Goal: Task Accomplishment & Management: Manage account settings

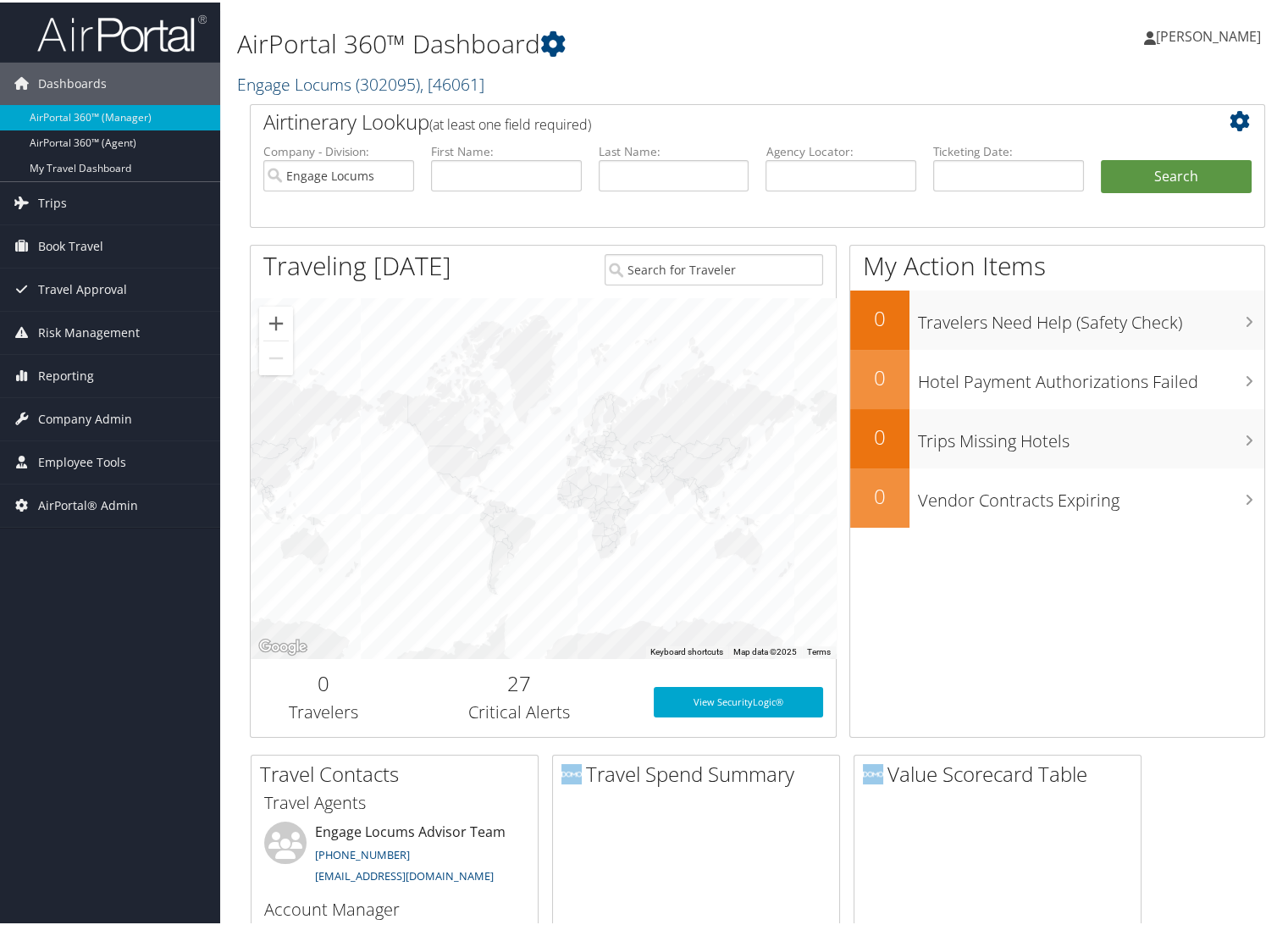
click at [290, 81] on link "Engage Locums ( 302095 ) , [ 46061 ]" at bounding box center [360, 81] width 247 height 23
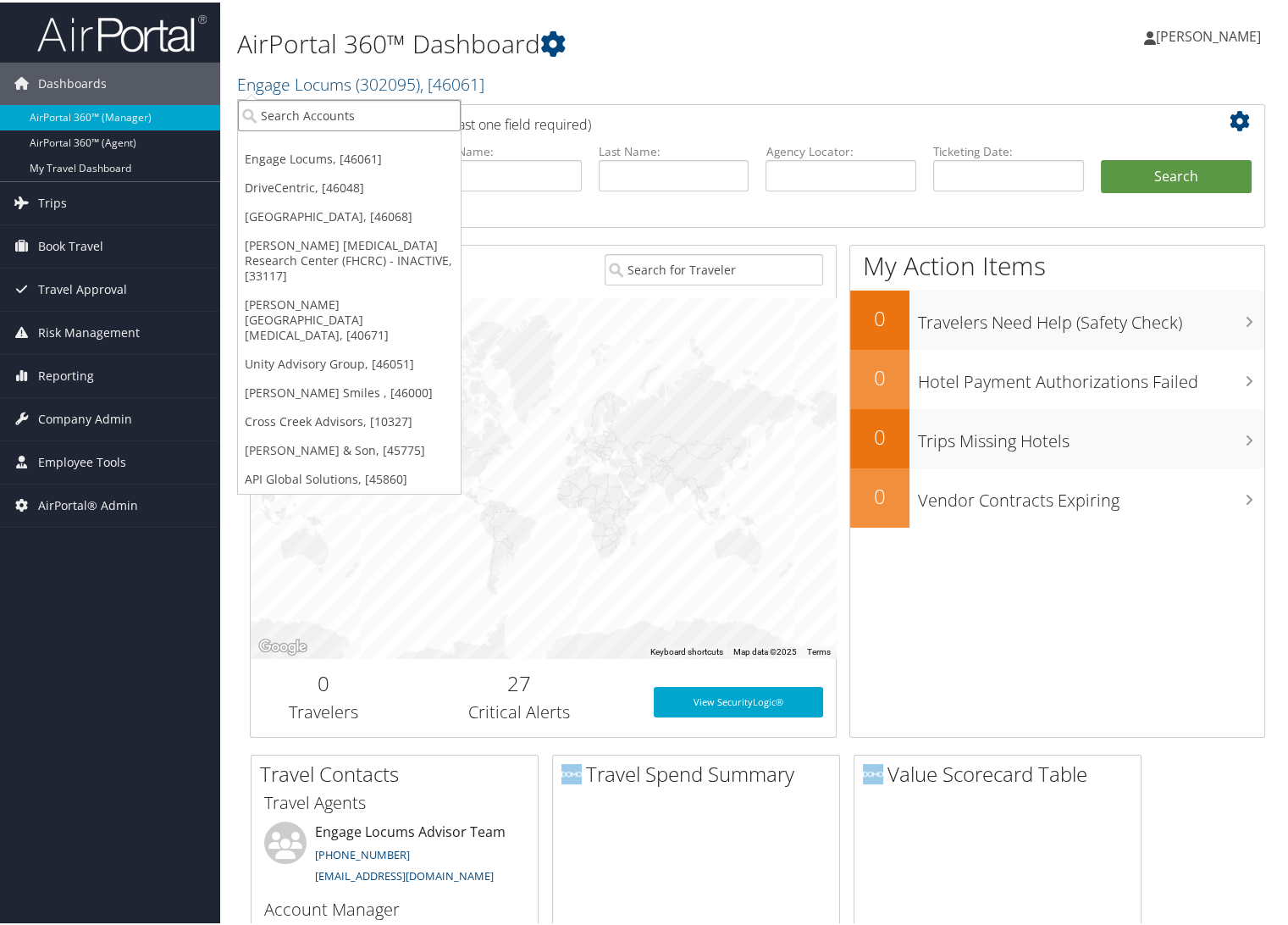
click at [290, 108] on input "search" at bounding box center [350, 112] width 223 height 31
type input "nuvia smiles"
click at [322, 147] on div "Nuvia Smiles (302082), [46000]" at bounding box center [352, 143] width 248 height 15
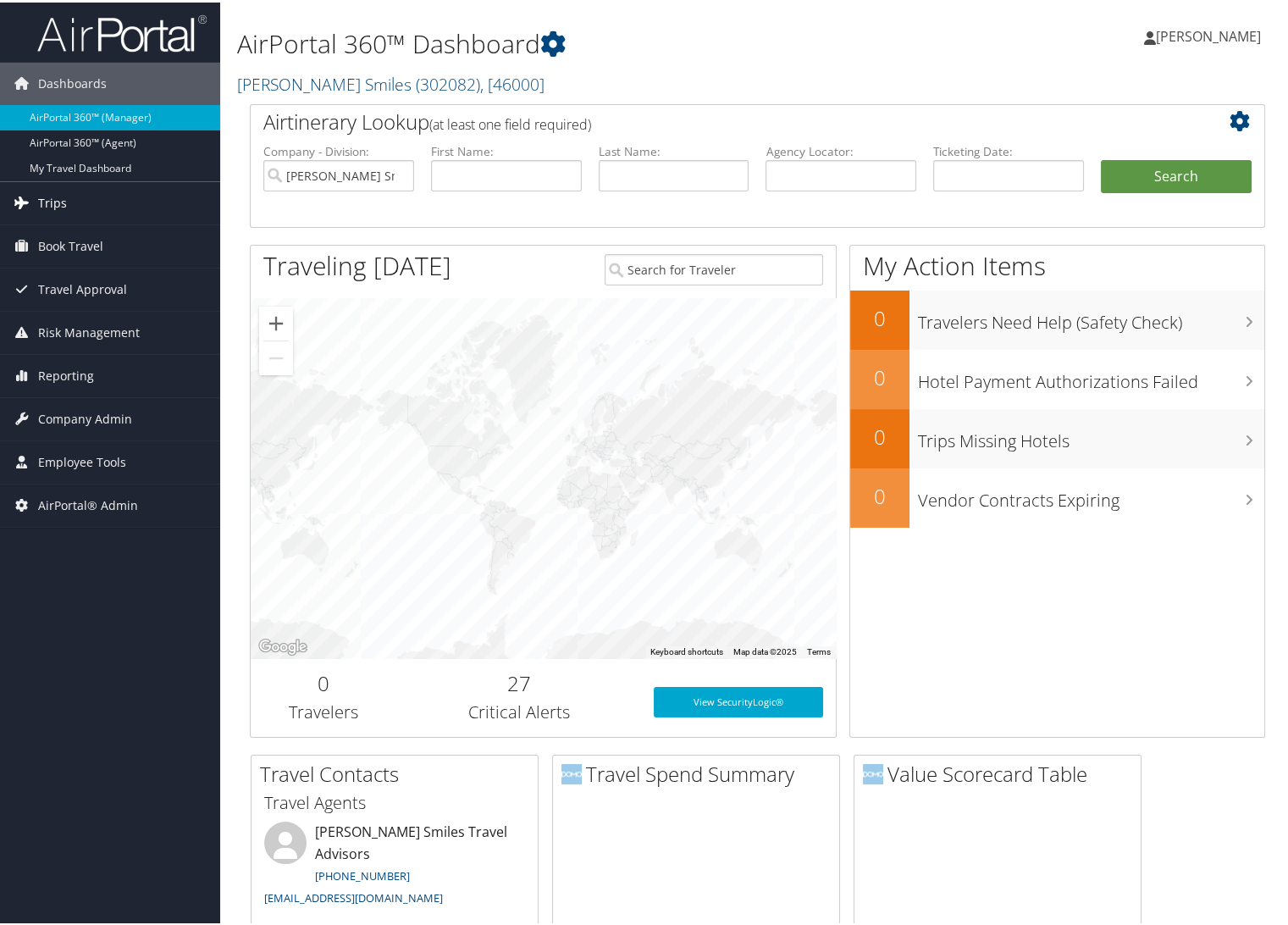
click at [51, 201] on span "Trips" at bounding box center [52, 201] width 29 height 42
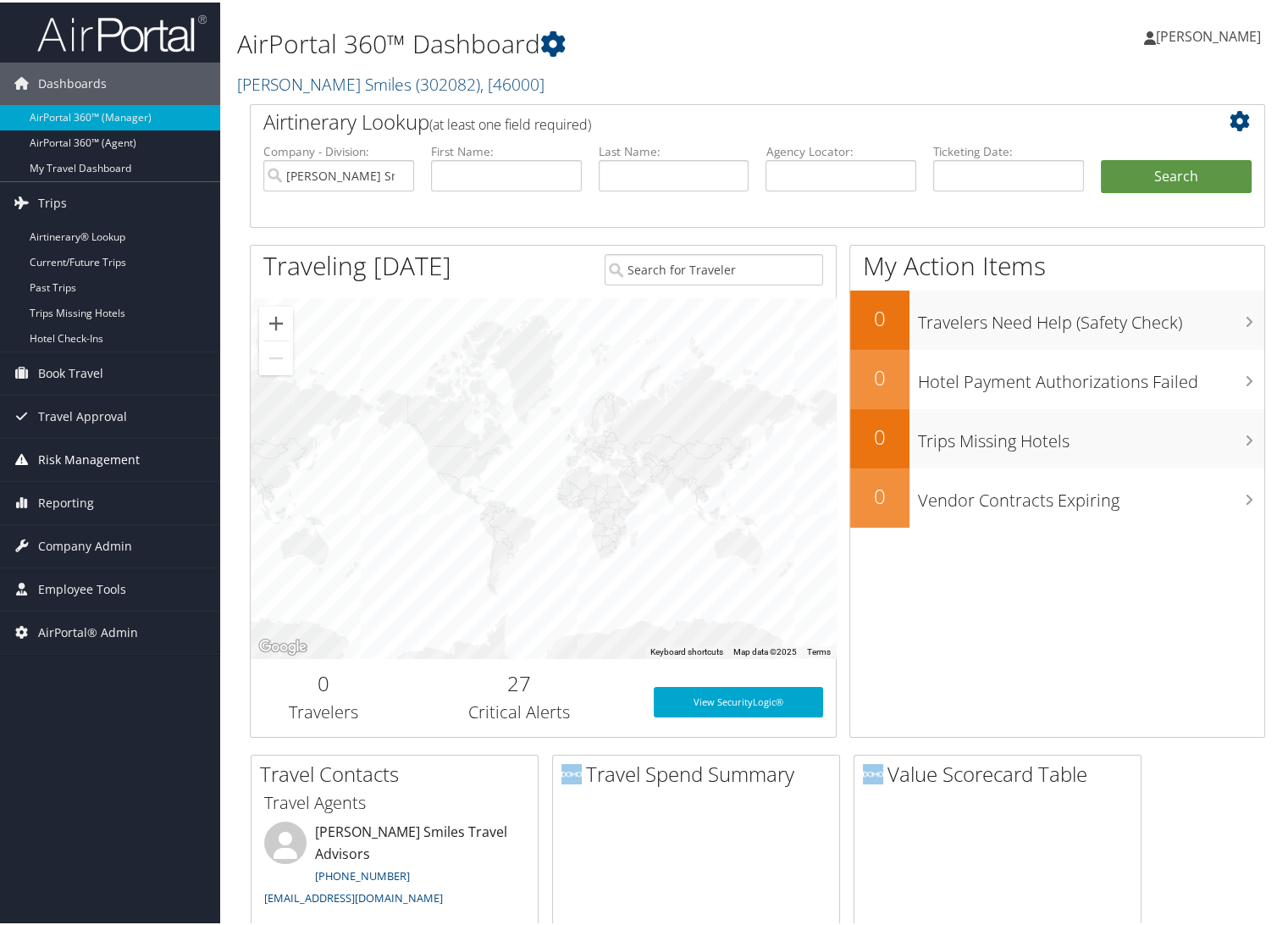
click at [68, 459] on span "Risk Management" at bounding box center [89, 458] width 102 height 42
click at [60, 413] on span "Travel Approval" at bounding box center [82, 414] width 89 height 42
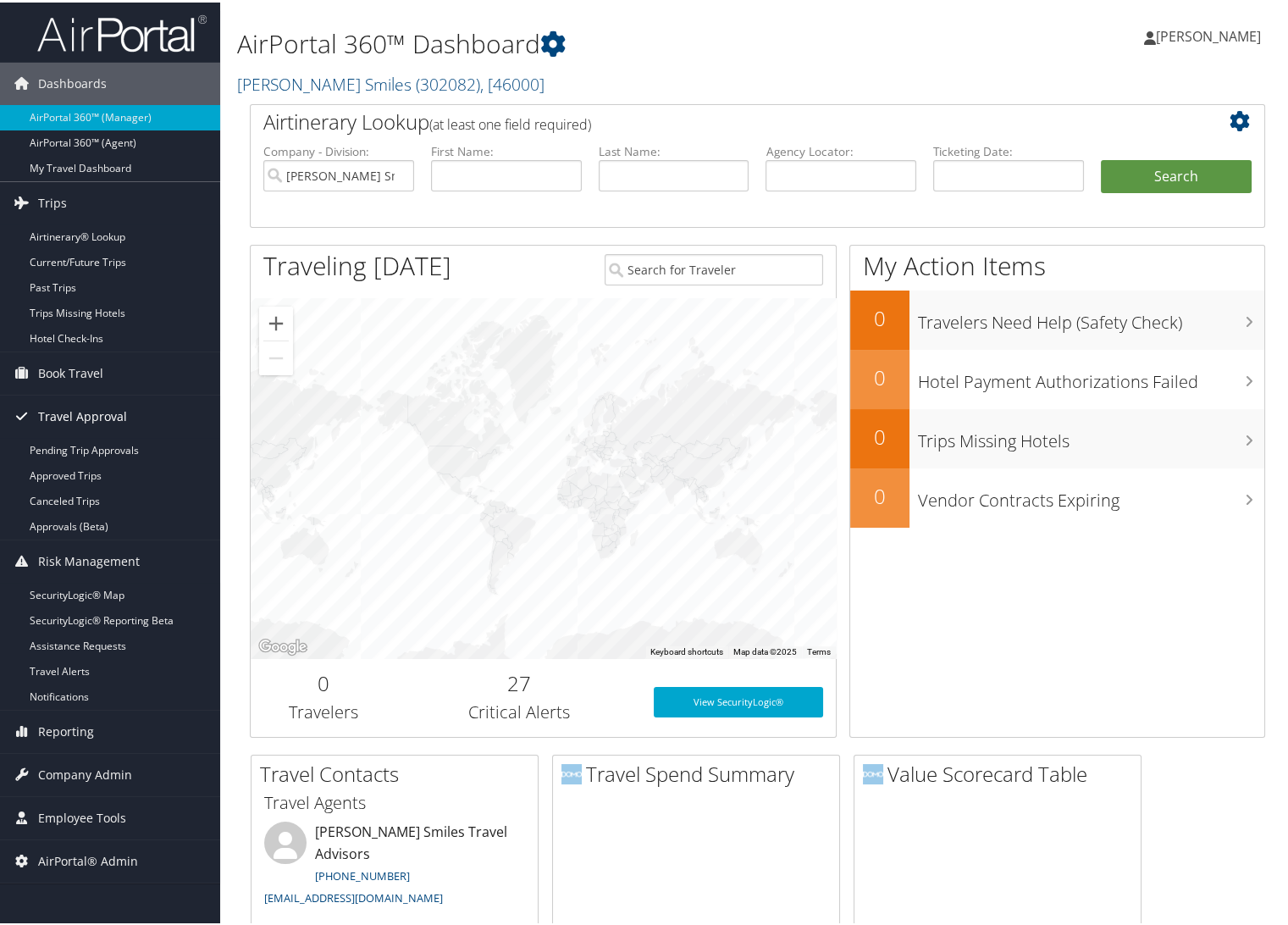
click at [60, 413] on span "Travel Approval" at bounding box center [82, 414] width 89 height 42
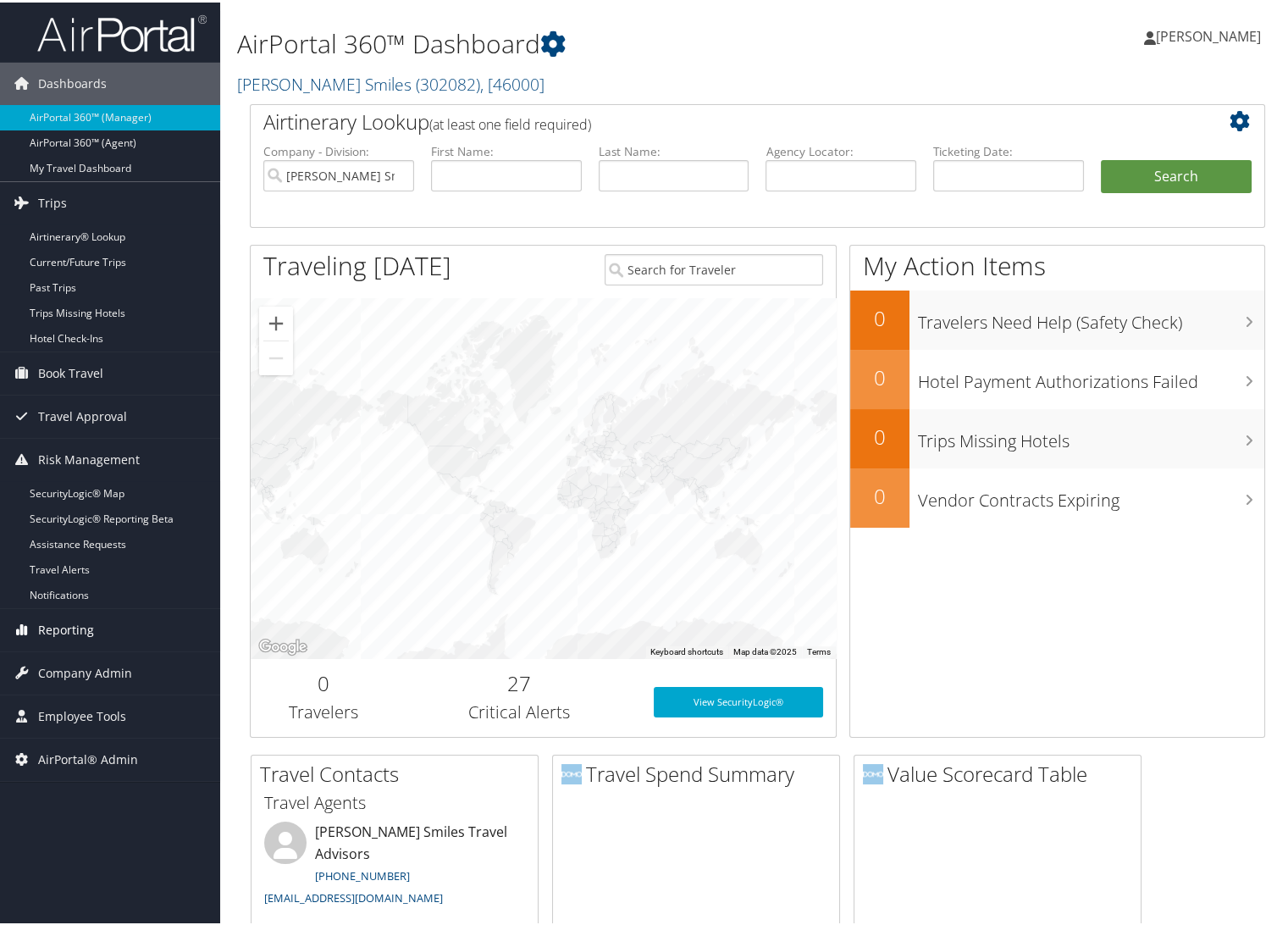
click at [74, 630] on span "Reporting" at bounding box center [66, 628] width 56 height 42
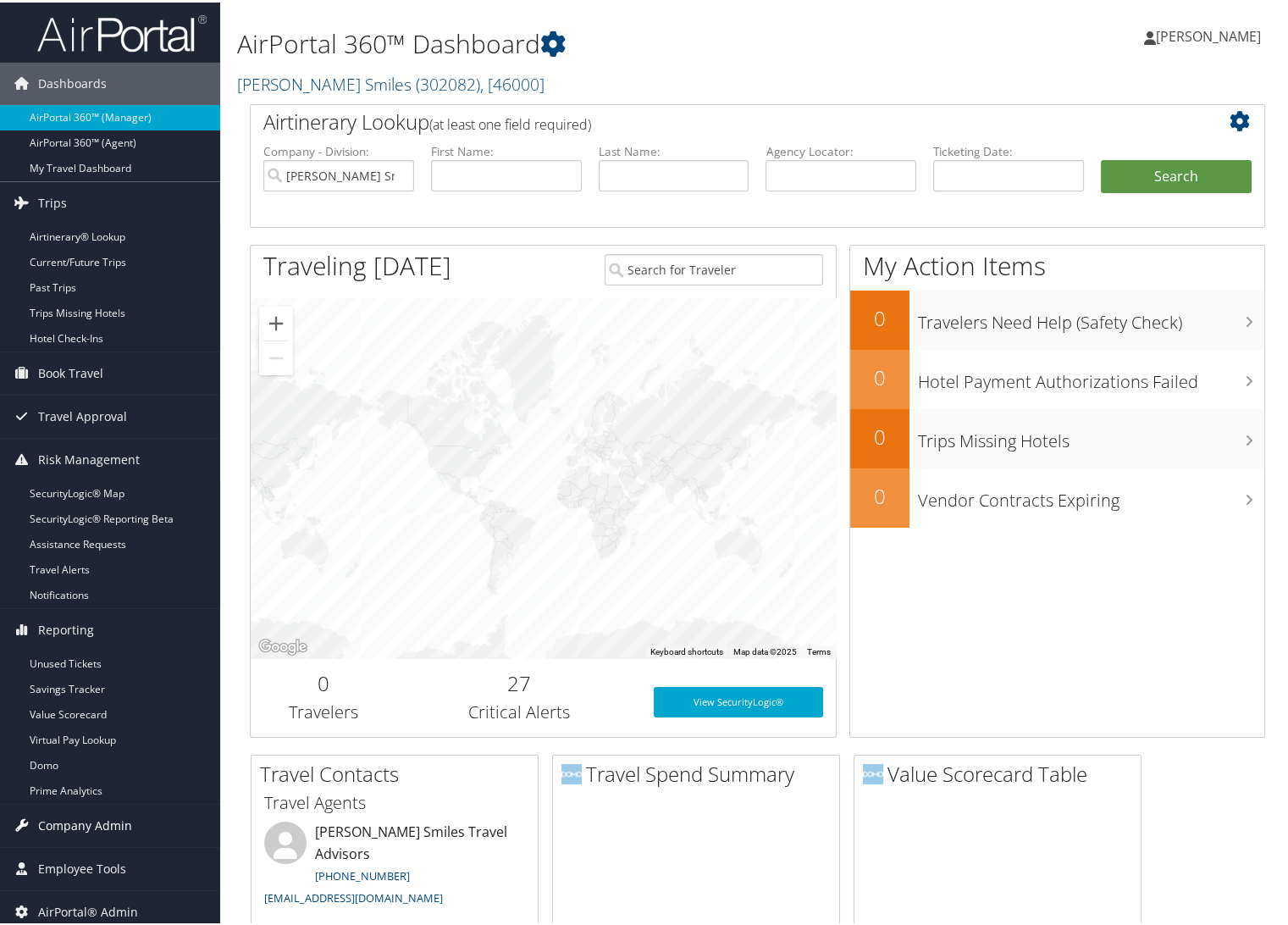
click at [104, 823] on span "Company Admin" at bounding box center [85, 823] width 94 height 42
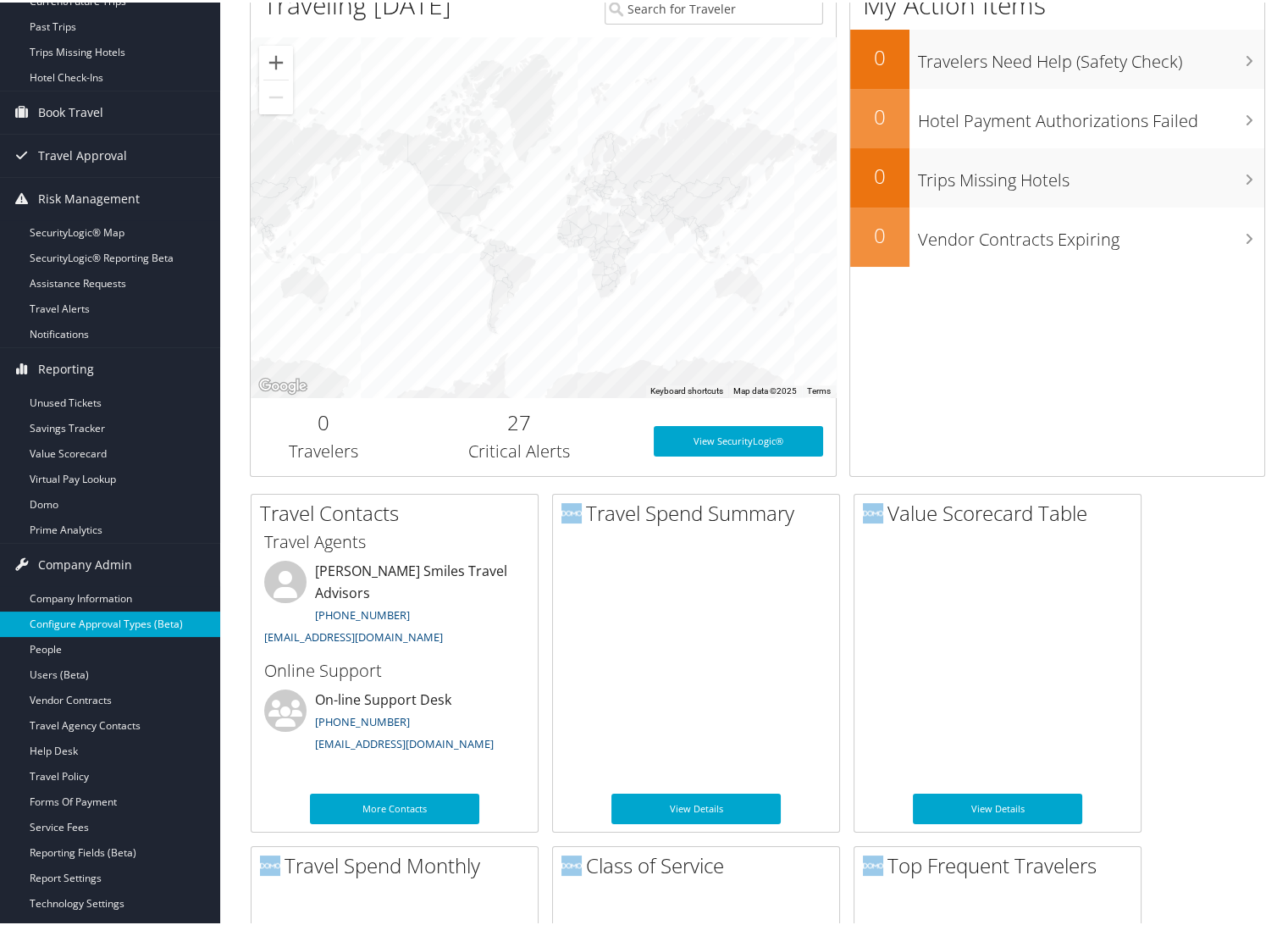
scroll to position [282, 0]
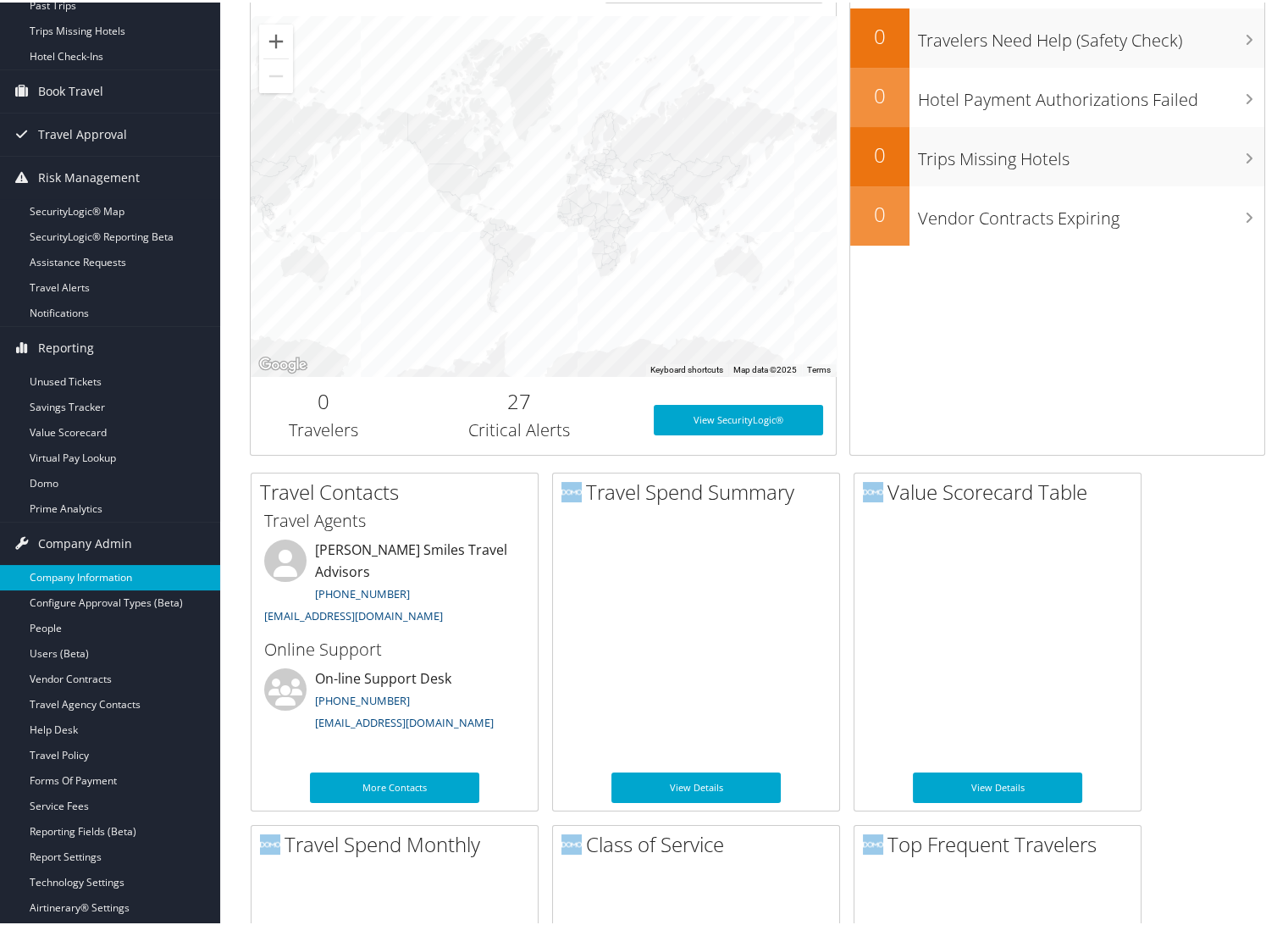
click at [88, 570] on link "Company Information" at bounding box center [110, 574] width 220 height 26
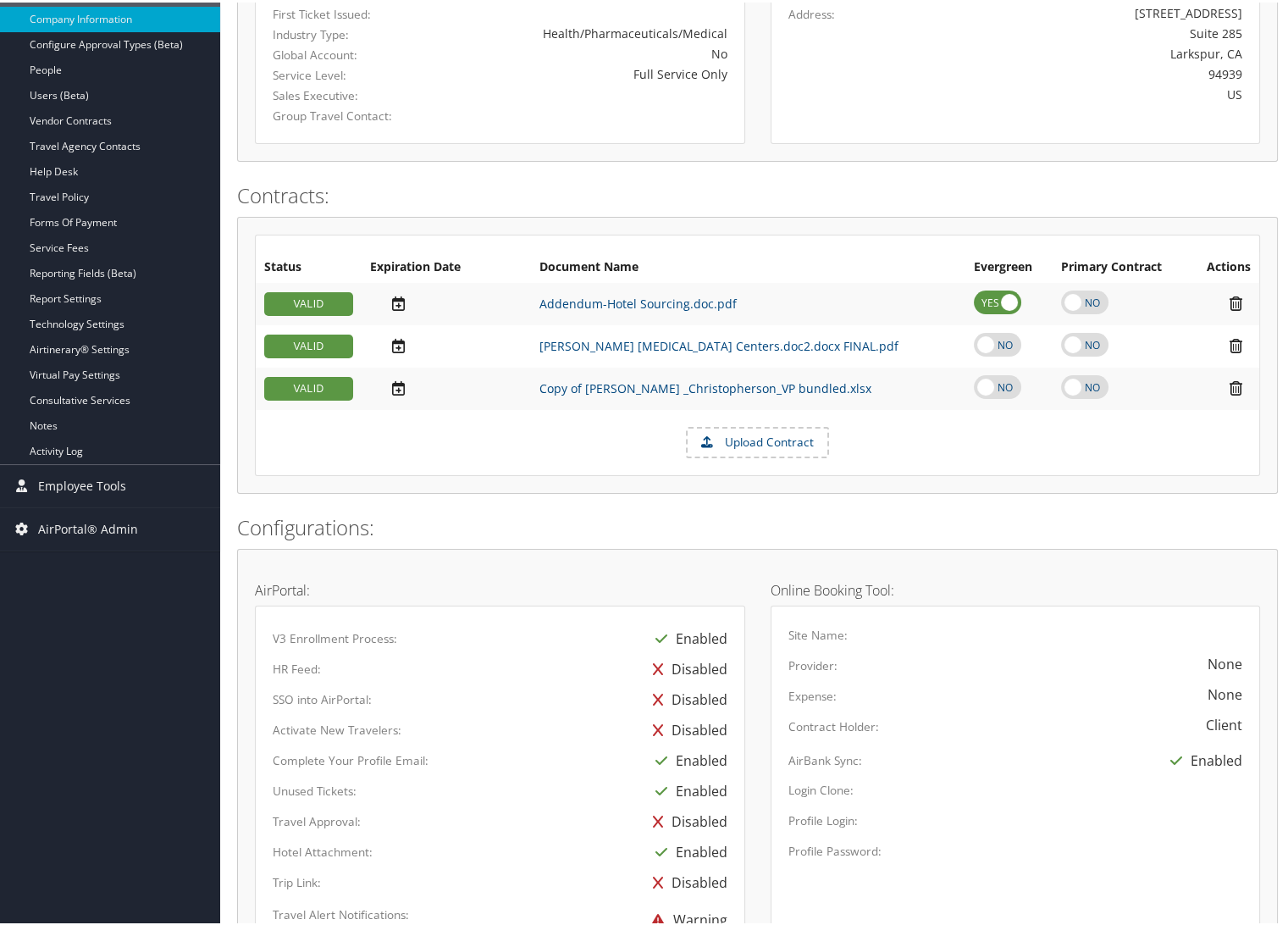
scroll to position [470, 0]
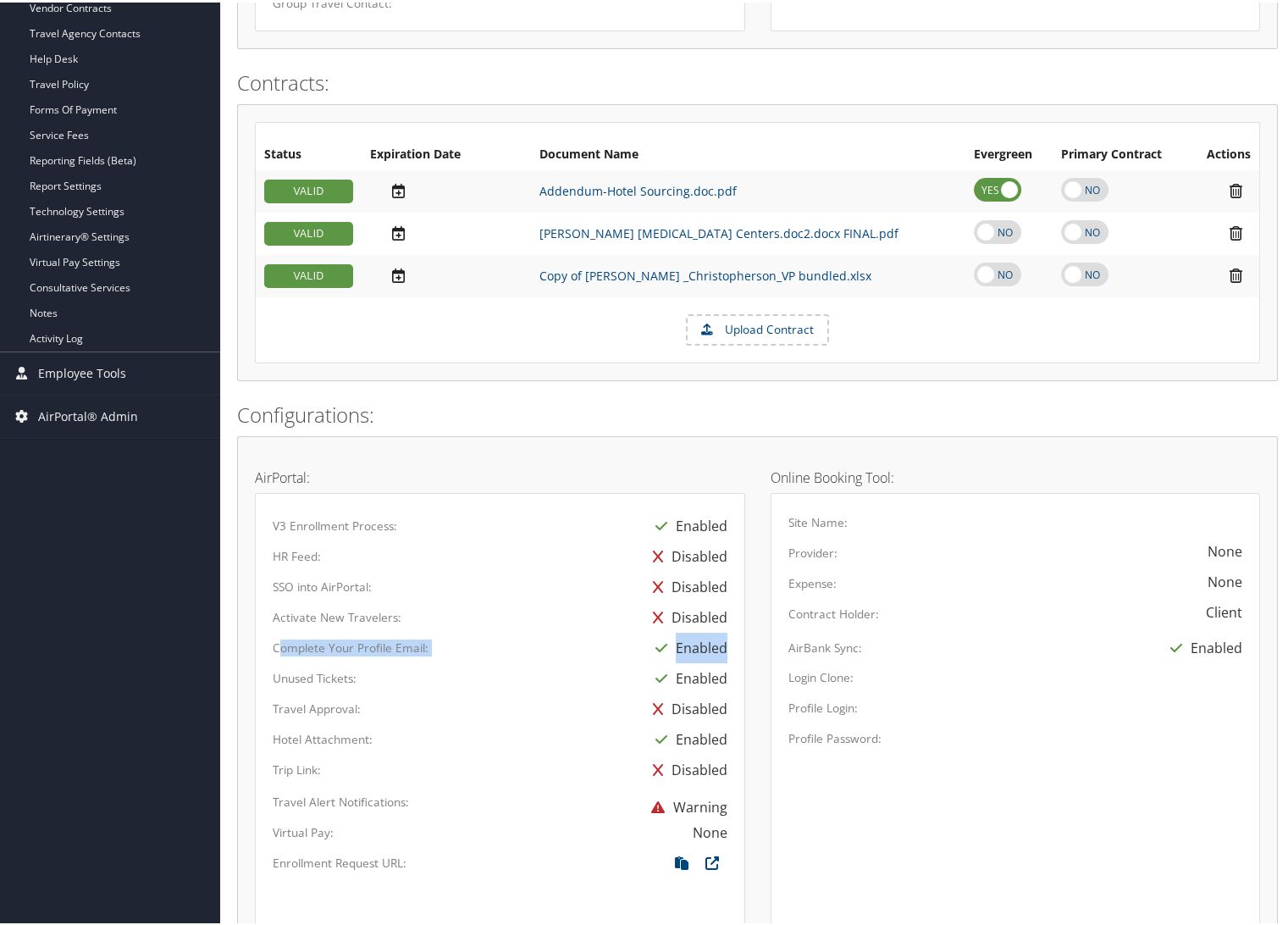
drag, startPoint x: 282, startPoint y: 649, endPoint x: 720, endPoint y: 649, distance: 438.0
click at [720, 649] on div "Complete Your Profile Email: Enabled" at bounding box center [500, 645] width 480 height 30
click at [559, 641] on div "Enabled" at bounding box center [639, 645] width 200 height 30
drag, startPoint x: 269, startPoint y: 644, endPoint x: 721, endPoint y: 646, distance: 452.0
click at [721, 646] on div "Complete Your Profile Email: Enabled" at bounding box center [500, 645] width 480 height 30
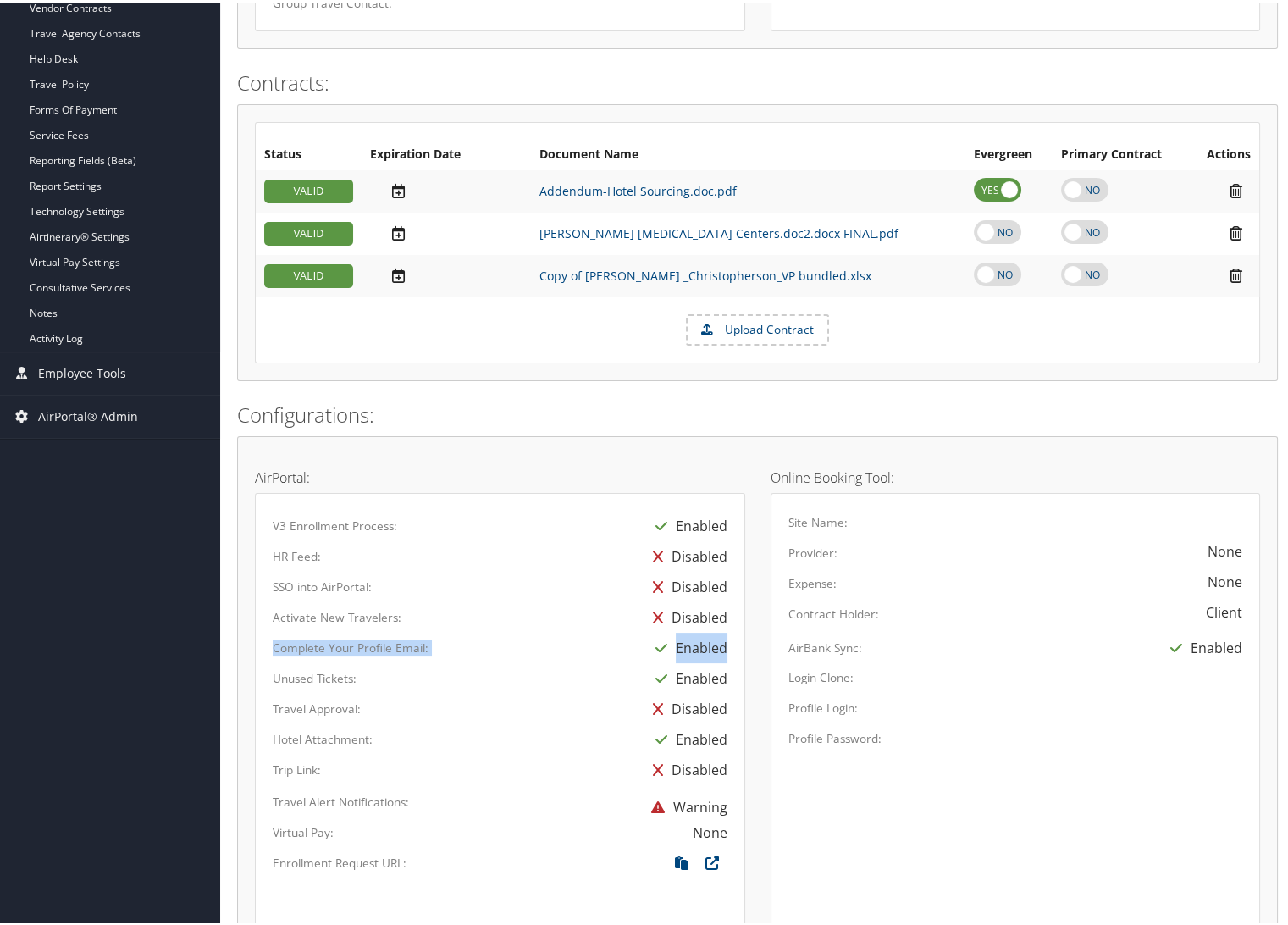
click at [728, 646] on div "Enabled" at bounding box center [639, 645] width 200 height 30
drag, startPoint x: 728, startPoint y: 646, endPoint x: 266, endPoint y: 641, distance: 462.0
click at [266, 641] on div "Complete Your Profile Email: Enabled" at bounding box center [500, 645] width 480 height 30
click at [374, 643] on label "Complete Your Profile Email:" at bounding box center [351, 644] width 156 height 17
drag, startPoint x: 720, startPoint y: 642, endPoint x: 271, endPoint y: 636, distance: 449.0
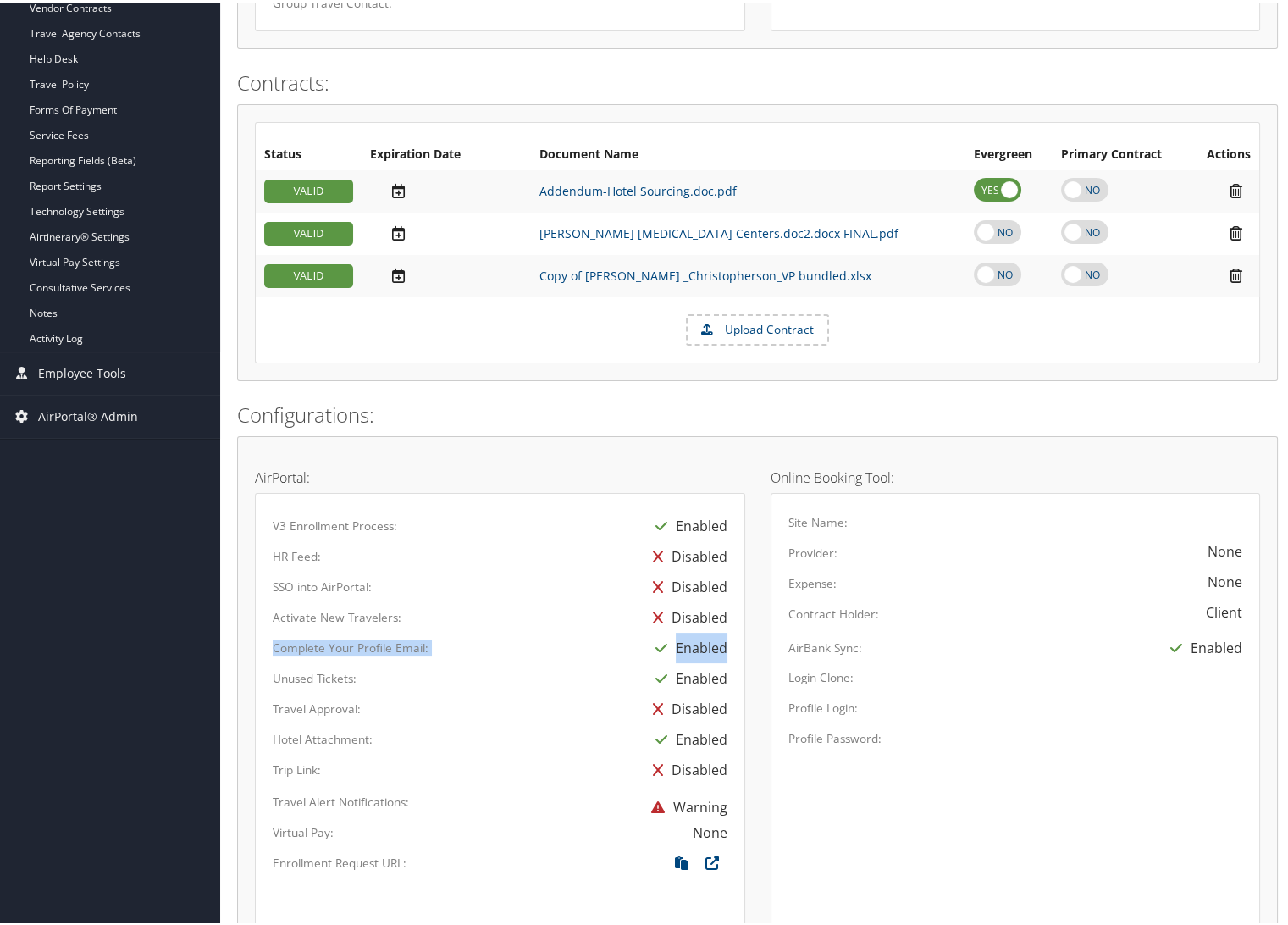
click at [271, 636] on div "Complete Your Profile Email: Enabled" at bounding box center [500, 645] width 480 height 30
click at [411, 643] on label "Complete Your Profile Email:" at bounding box center [351, 644] width 156 height 17
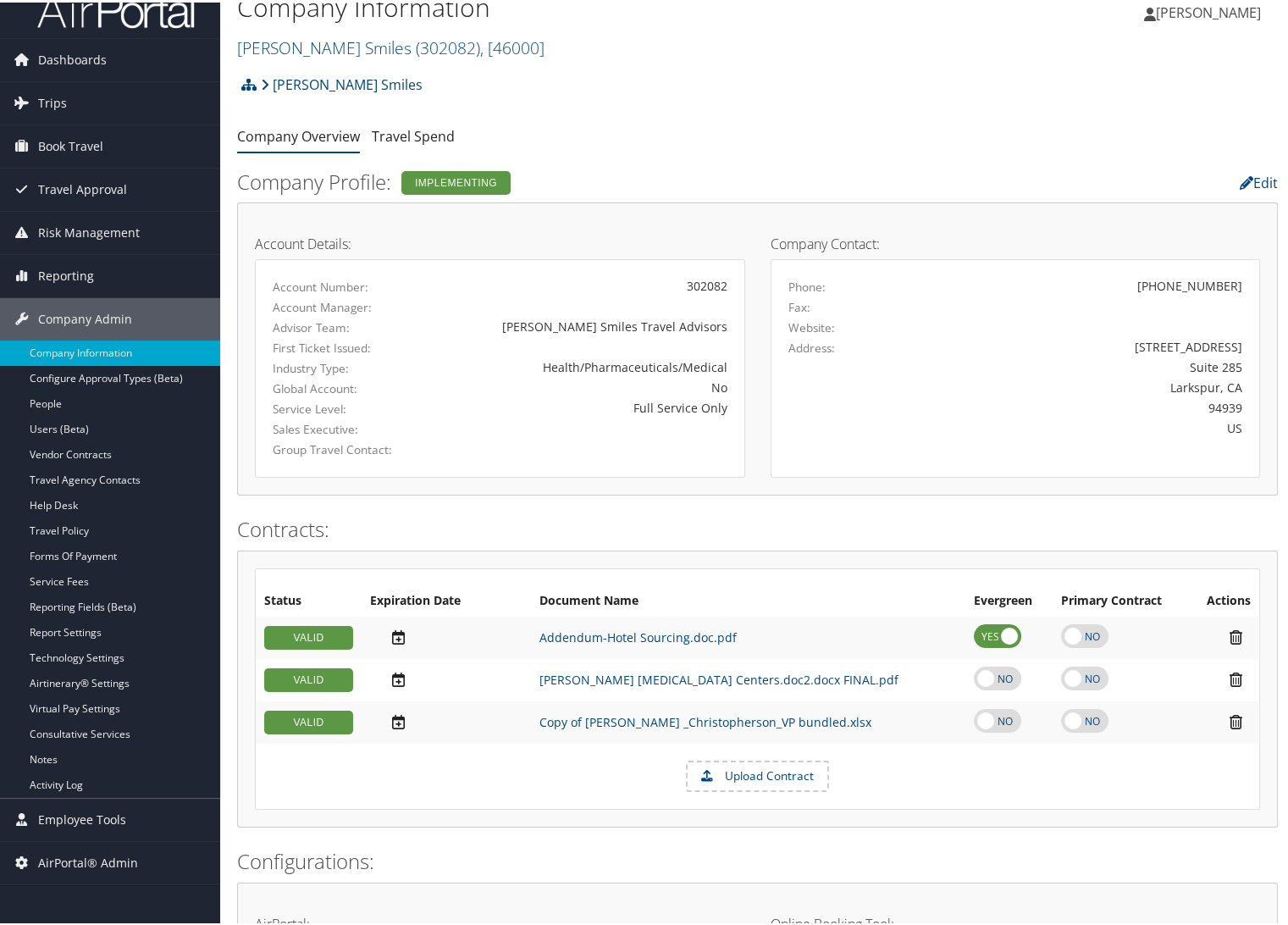
scroll to position [0, 0]
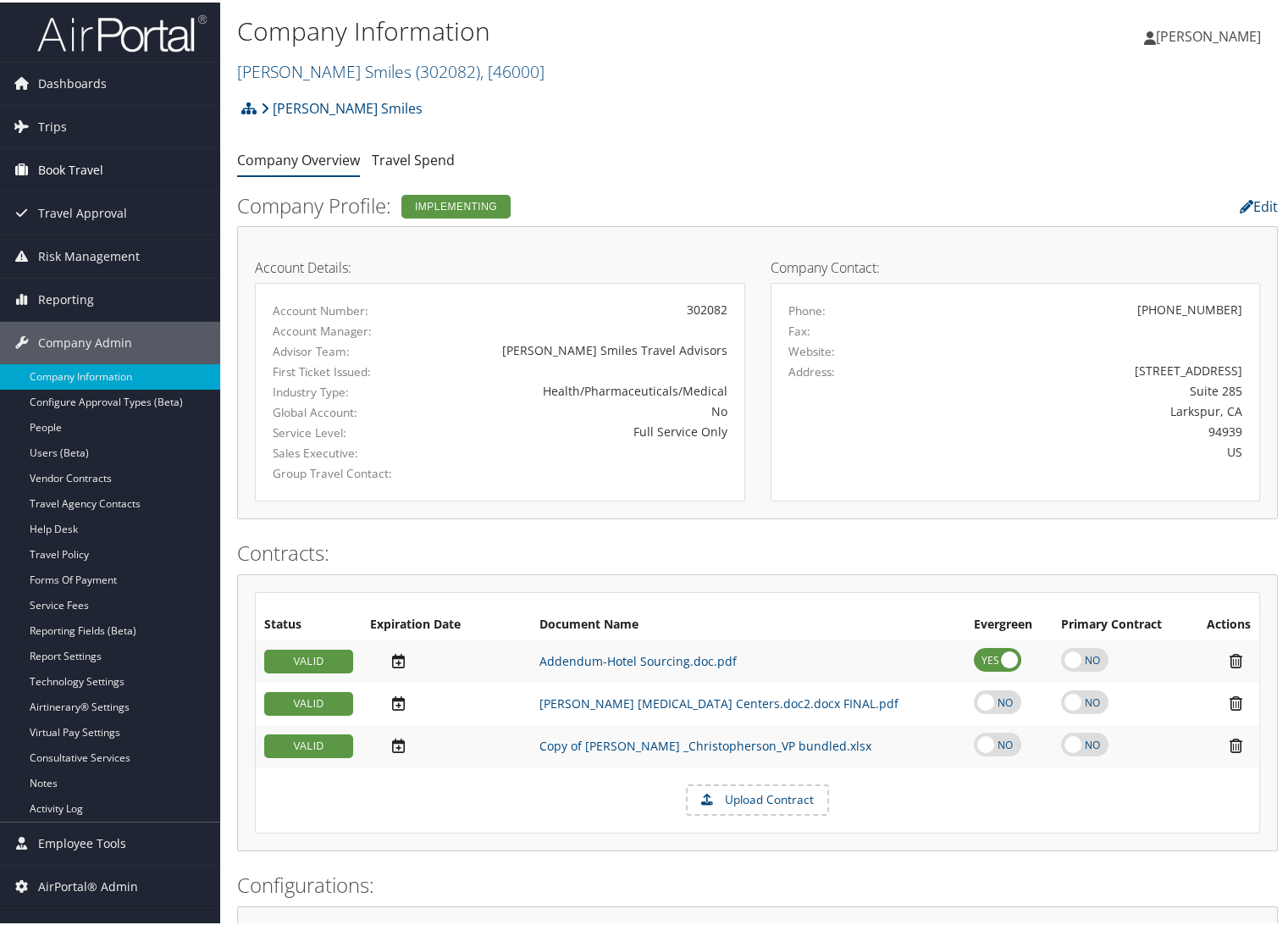
click at [58, 165] on span "Book Travel" at bounding box center [71, 167] width 66 height 42
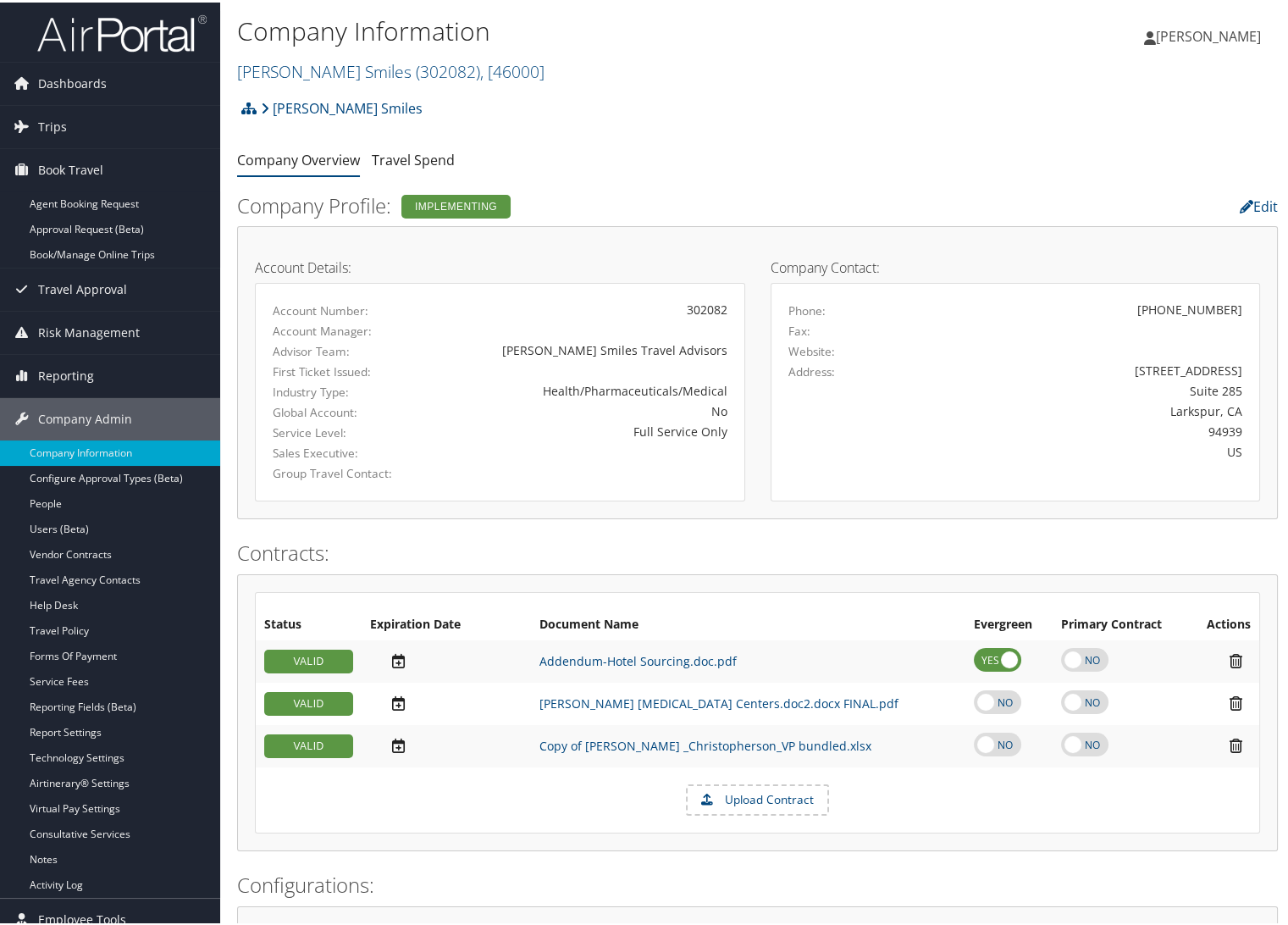
click at [772, 158] on ul "Company Overview Travel Spend" at bounding box center [758, 158] width 1041 height 30
click at [54, 166] on span "Book Travel" at bounding box center [71, 167] width 66 height 42
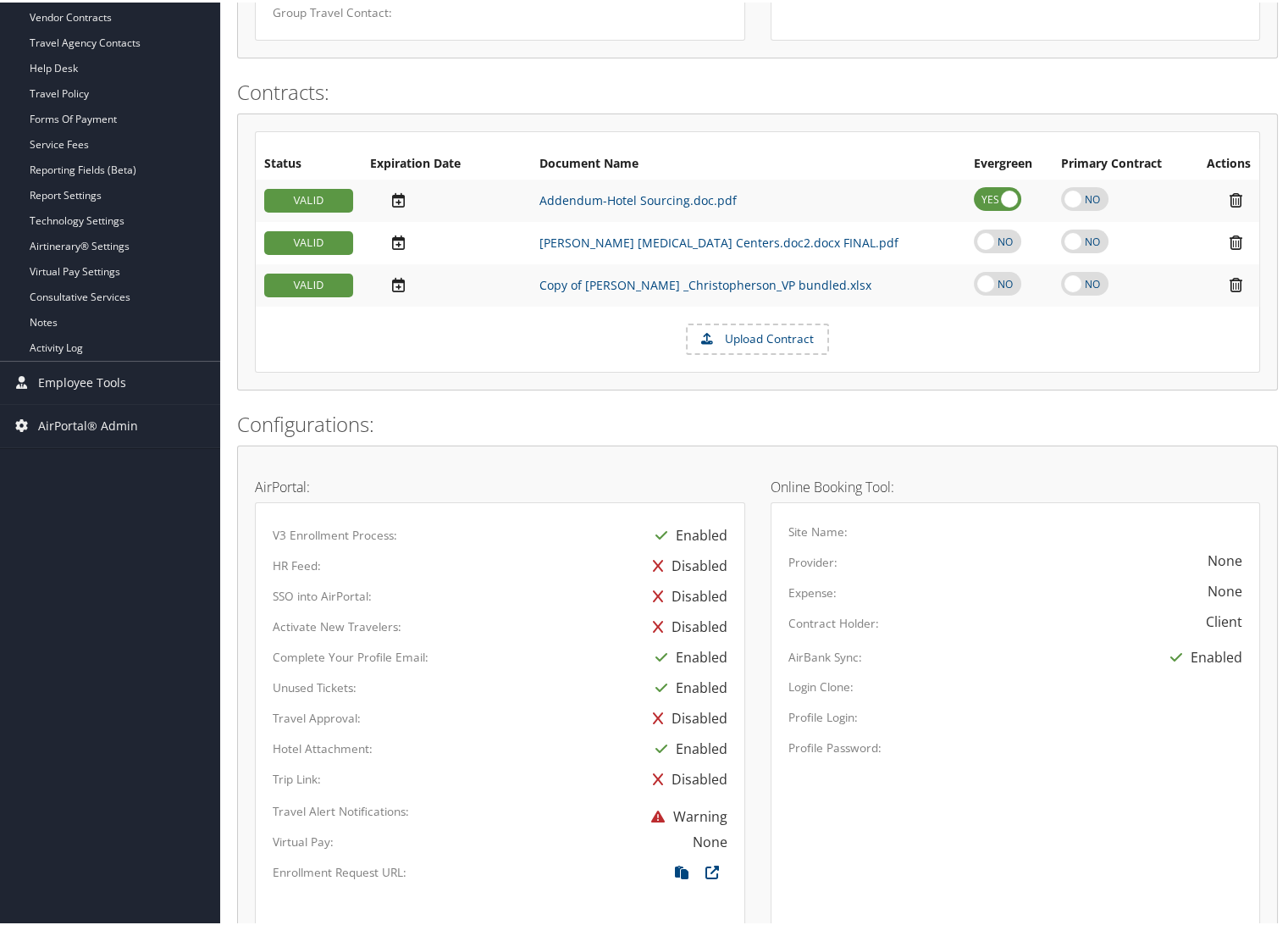
scroll to position [282, 0]
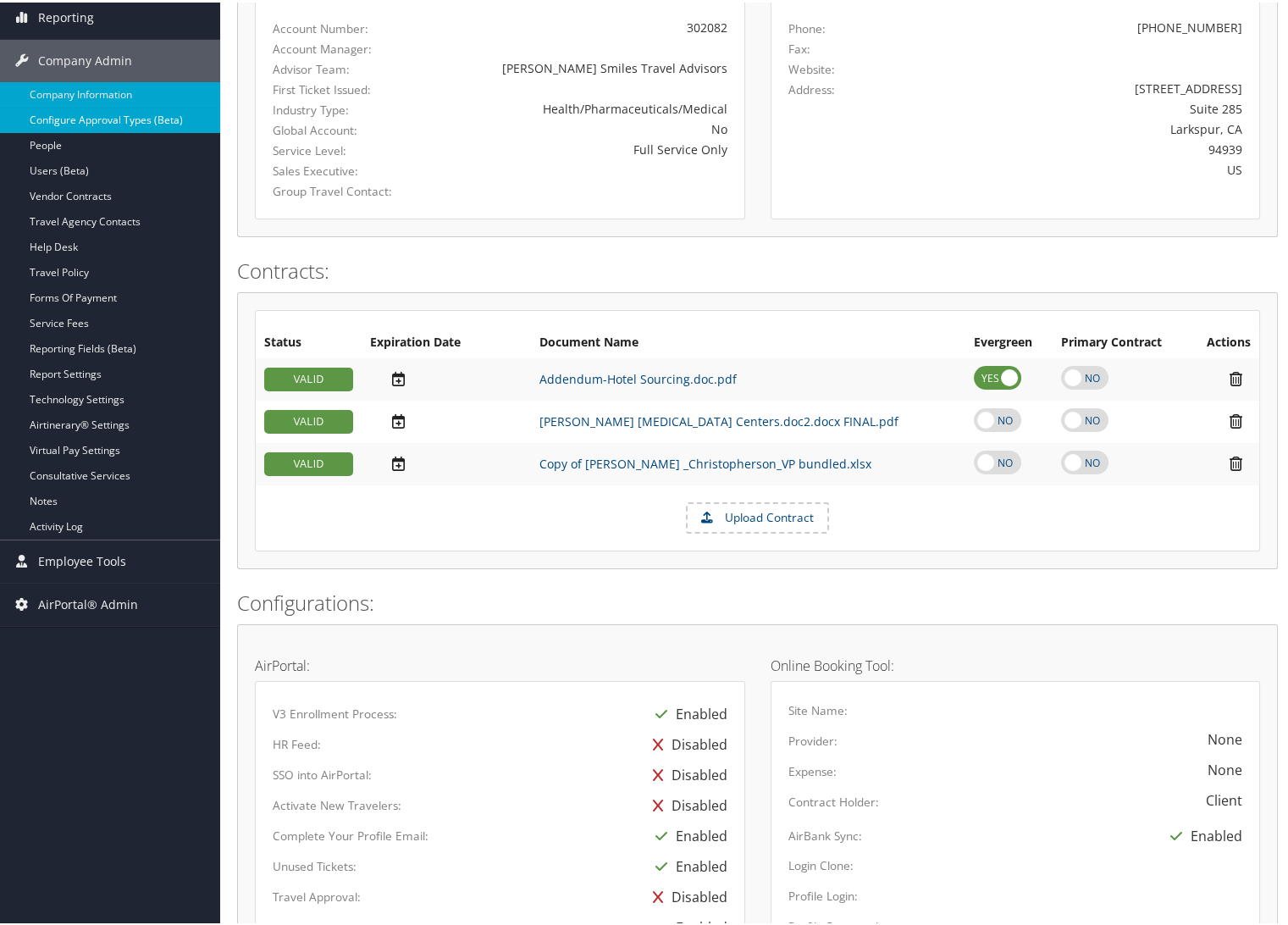
click at [135, 114] on link "Configure Approval Types (Beta)" at bounding box center [110, 118] width 220 height 26
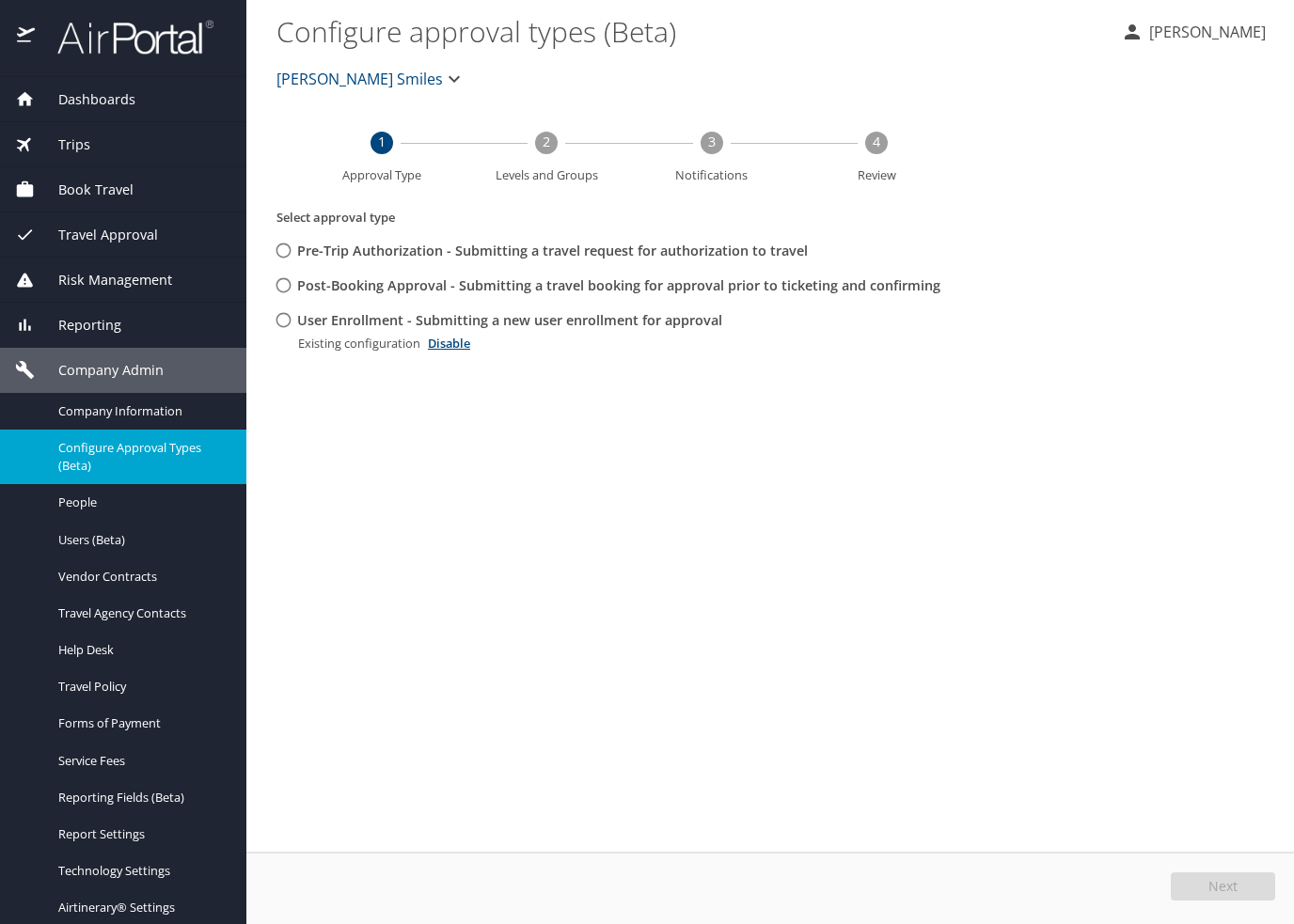
click at [282, 314] on input "User Enrollment - Submitting a new user enrollment for approval" at bounding box center [283, 319] width 34 height 34
radio input "true"
click at [1242, 888] on button "Edit" at bounding box center [1225, 887] width 99 height 29
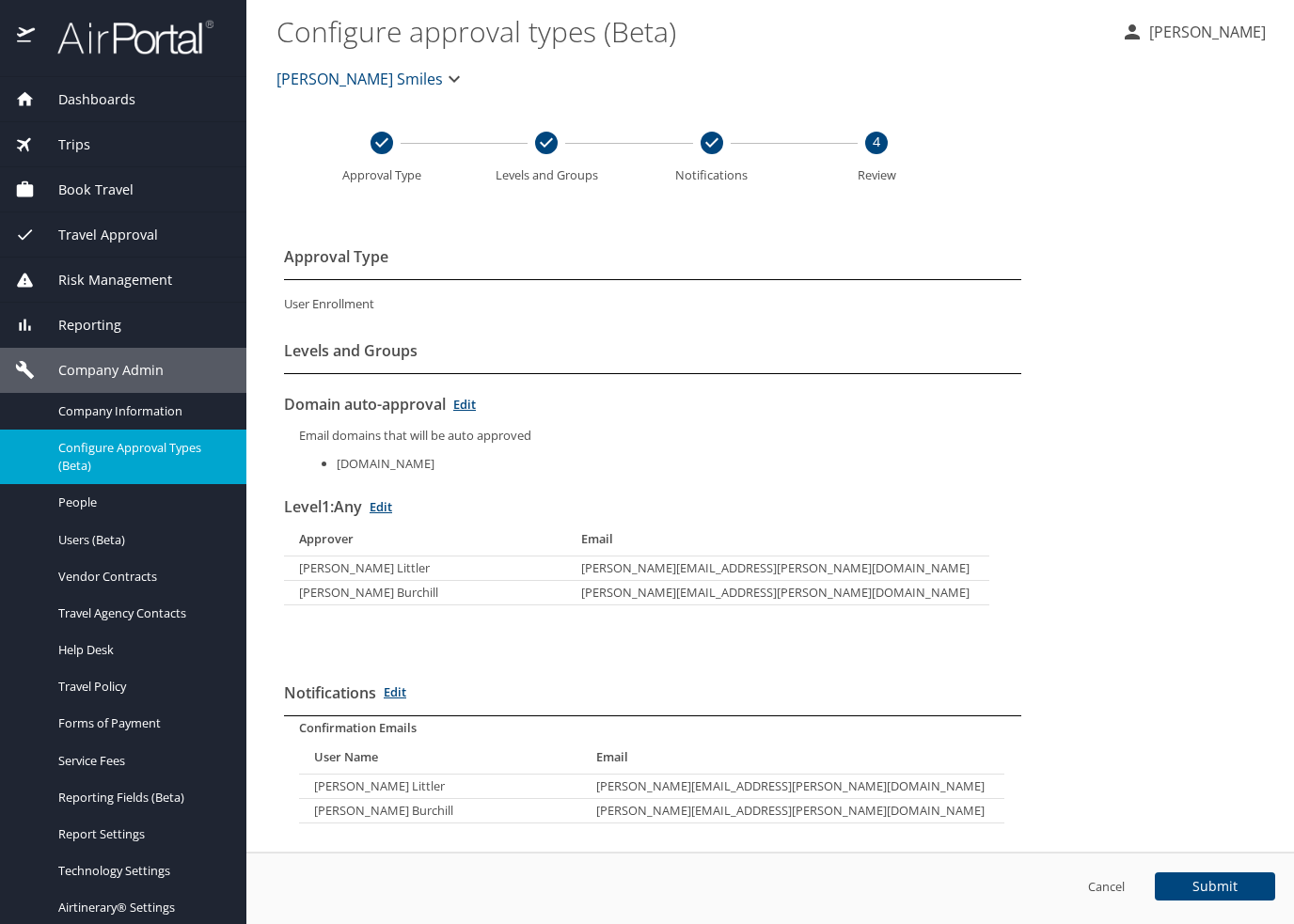
click at [456, 887] on div "Cancel Submit" at bounding box center [637, 887] width 1275 height 29
click at [97, 548] on span "Users (Beta)" at bounding box center [141, 540] width 165 height 18
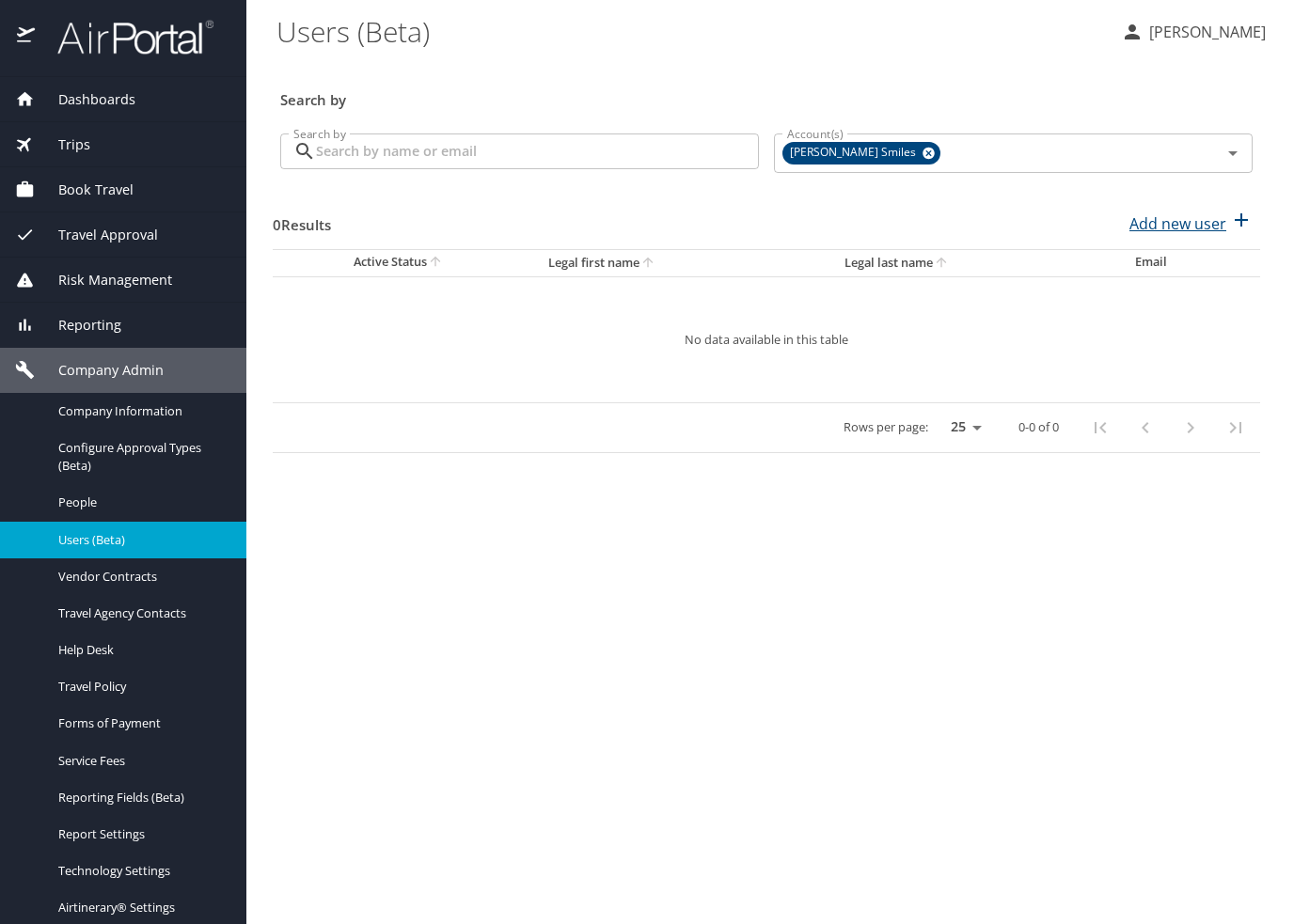
click at [1193, 223] on p "Add new user" at bounding box center [1178, 223] width 97 height 23
select select "US"
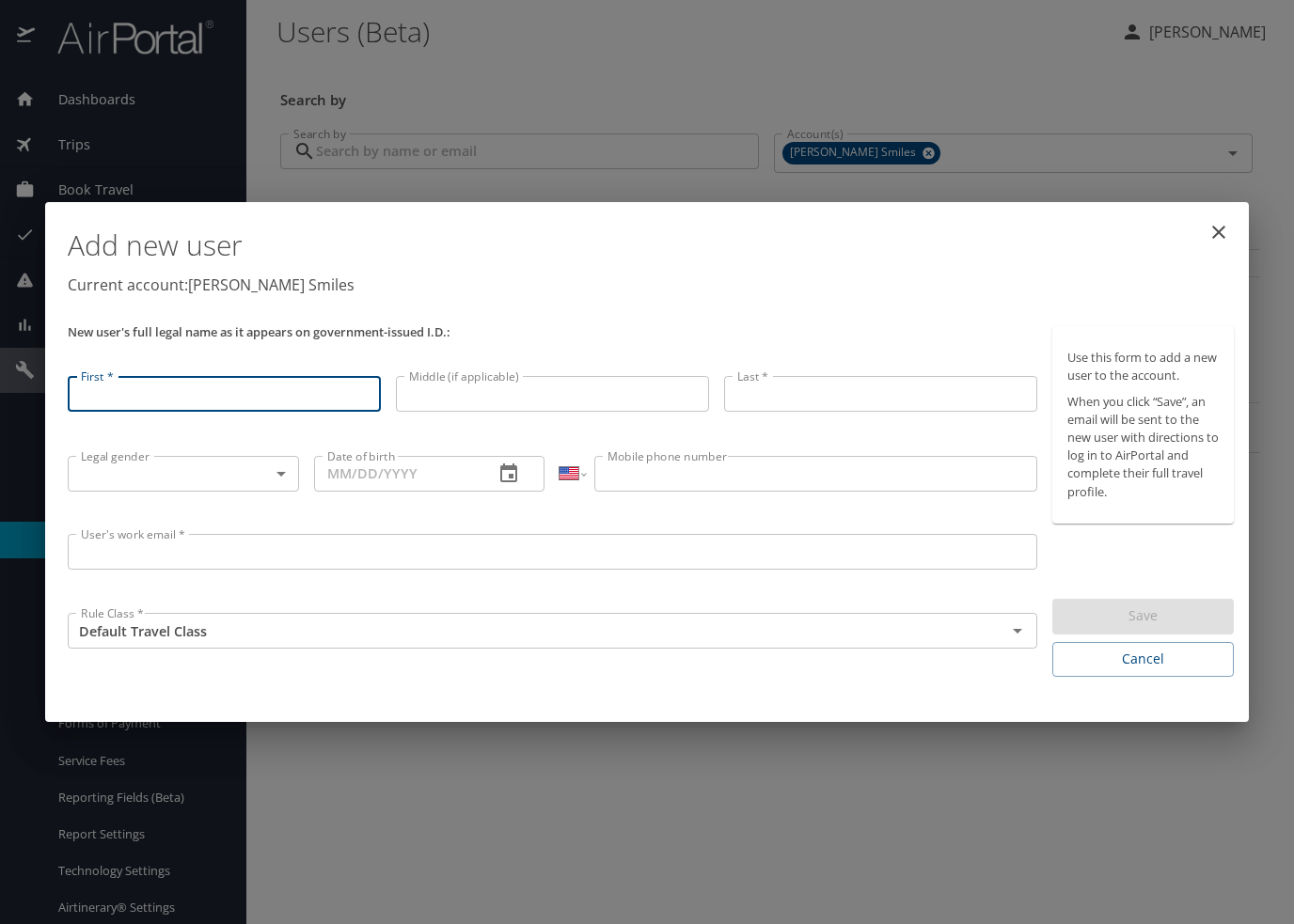
click at [115, 376] on input "First *" at bounding box center [224, 394] width 314 height 35
click at [606, 696] on div "Add new user Current account: Nuvia Smiles New user's full legal name as it app…" at bounding box center [647, 462] width 1204 height 520
click at [544, 308] on div "Add new user Current account: Nuvia Smiles" at bounding box center [650, 263] width 1181 height 109
click at [1218, 244] on icon "close" at bounding box center [1218, 232] width 23 height 23
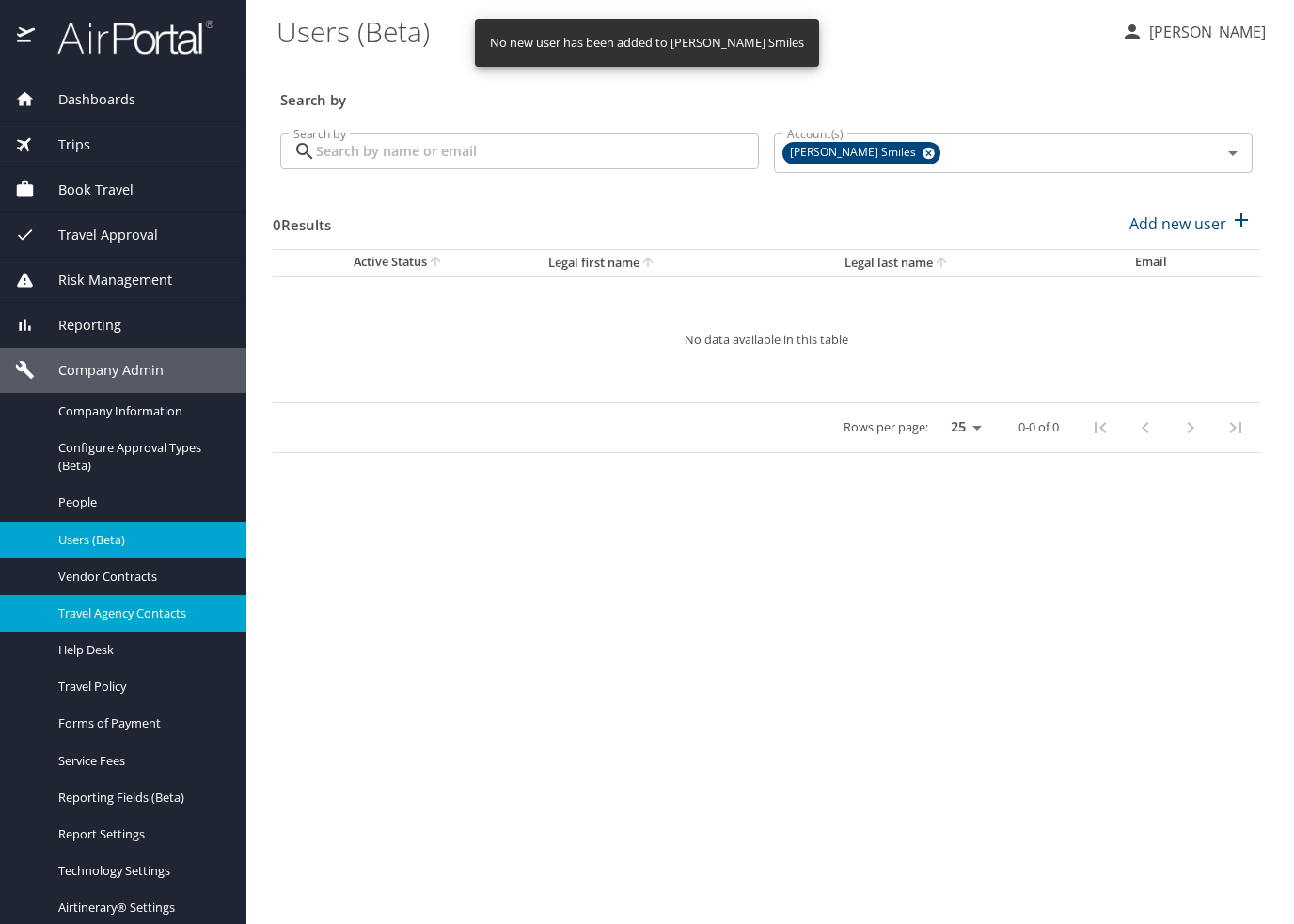
click at [122, 617] on span "Travel Agency Contacts" at bounding box center [141, 613] width 165 height 18
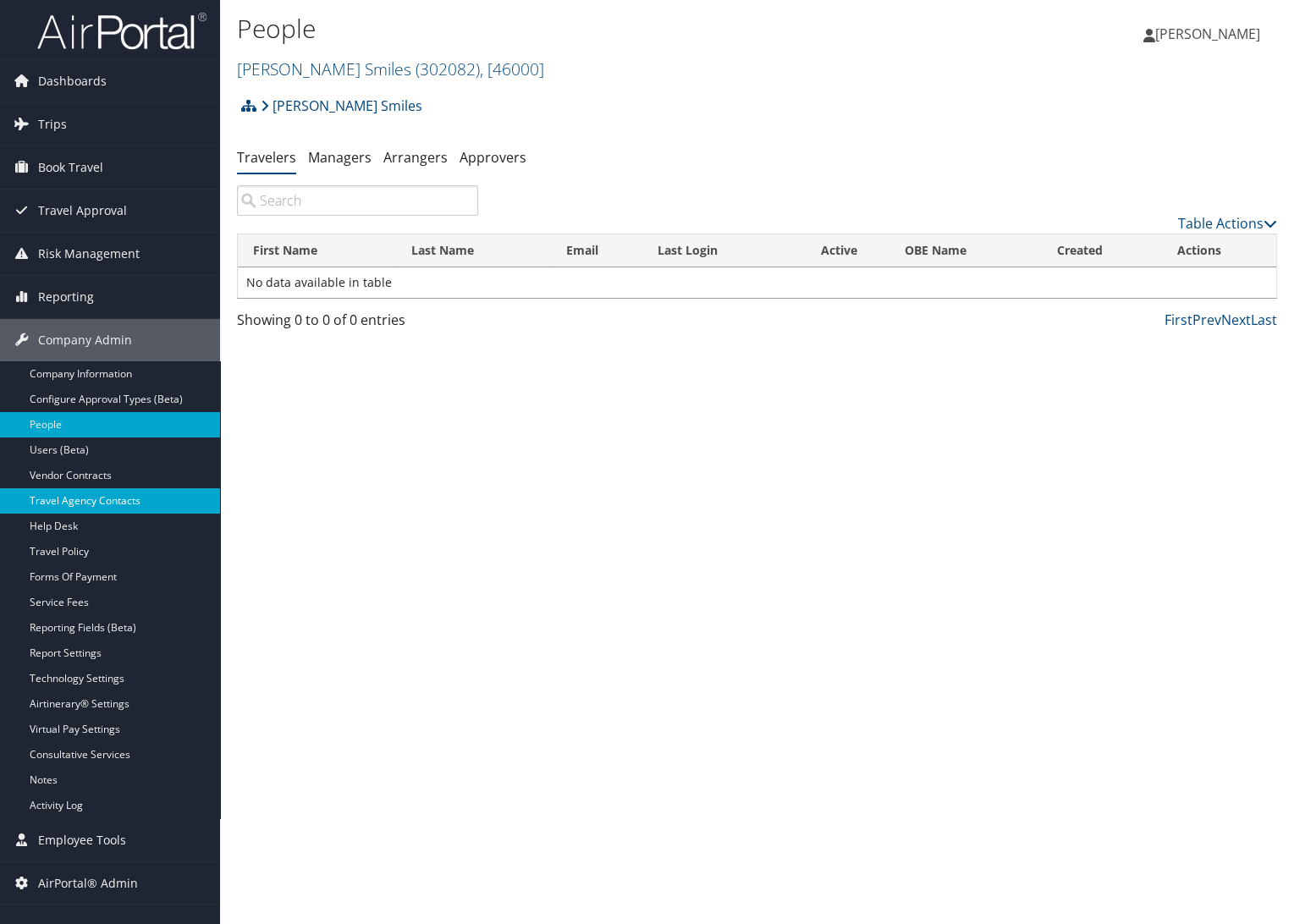
click at [91, 495] on link "Travel Agency Contacts" at bounding box center [110, 500] width 220 height 26
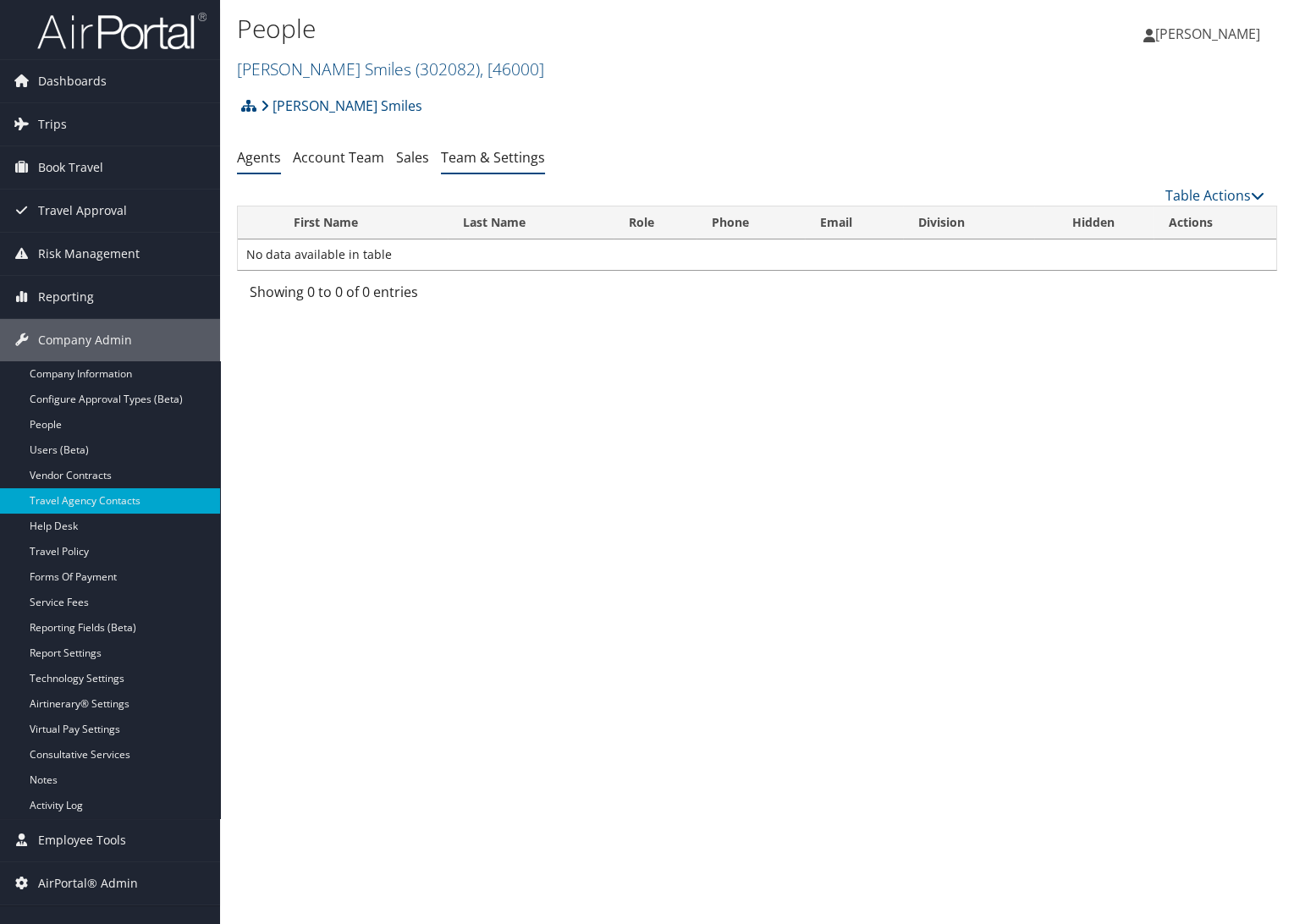
click at [508, 151] on link "Team & Settings" at bounding box center [493, 157] width 104 height 19
